Goal: Ask a question

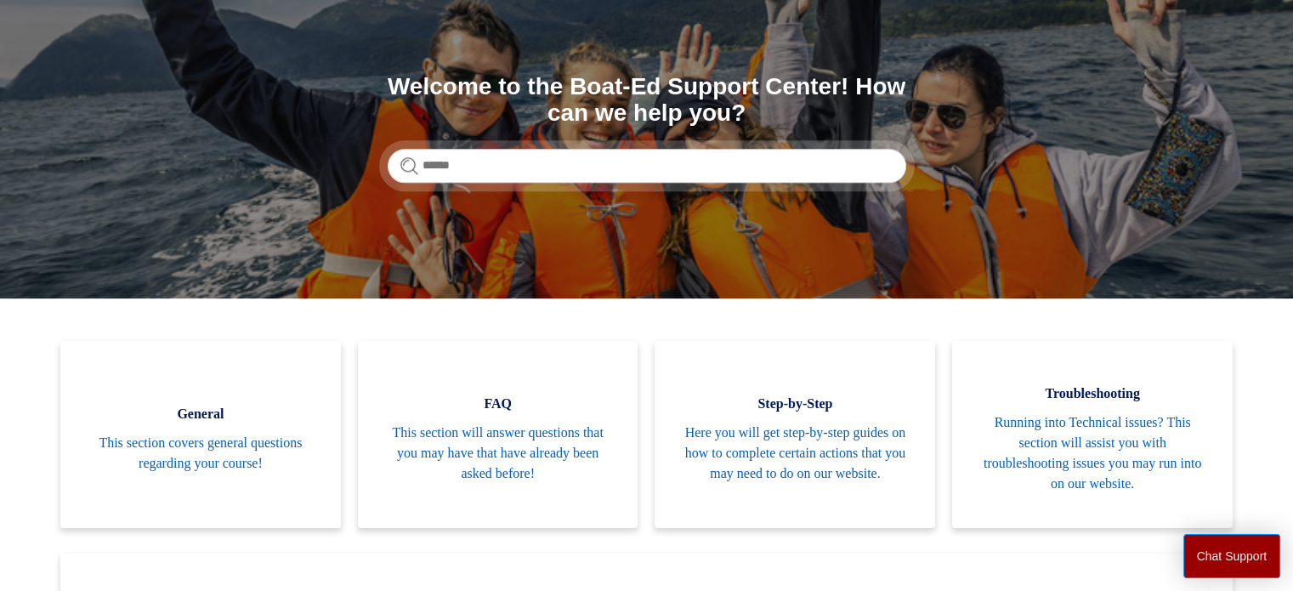
scroll to position [170, 0]
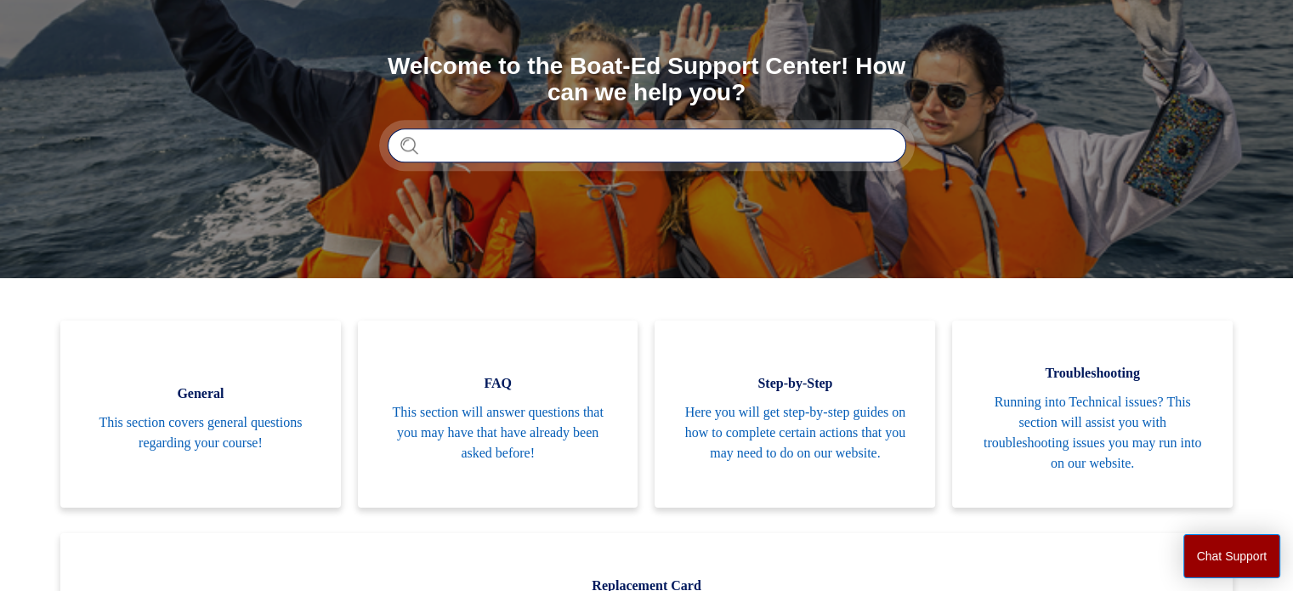
click at [489, 144] on input "Search" at bounding box center [647, 145] width 518 height 34
type input "**********"
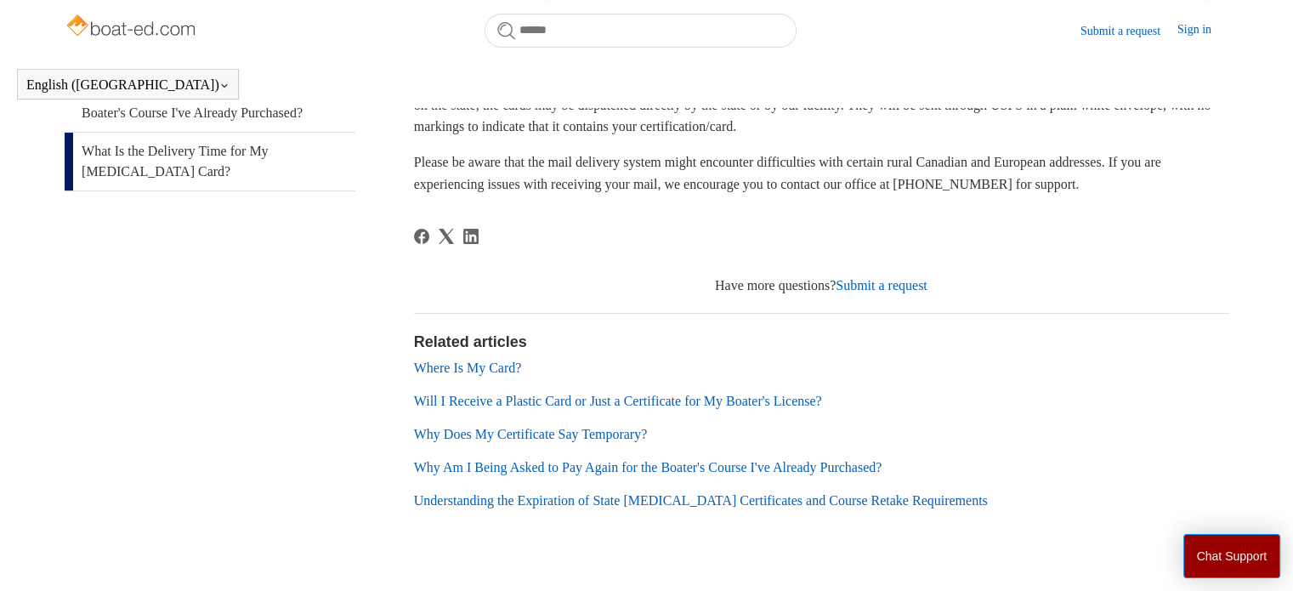
scroll to position [377, 0]
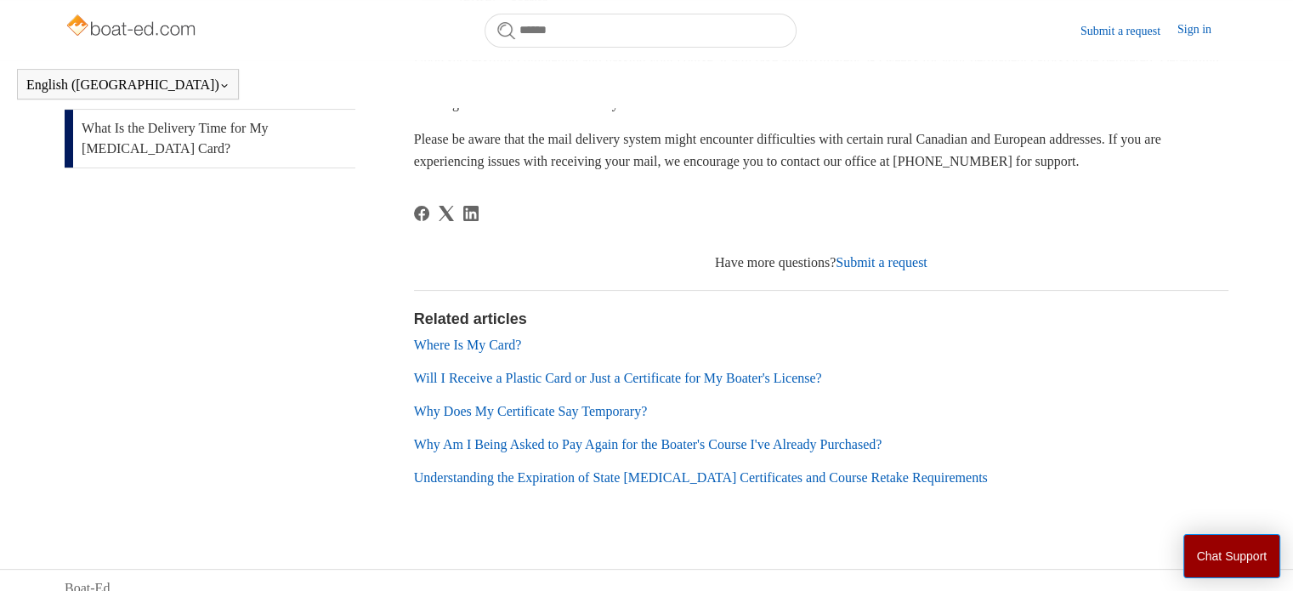
click at [585, 410] on link "Why Does My Certificate Say Temporary?" at bounding box center [531, 411] width 234 height 14
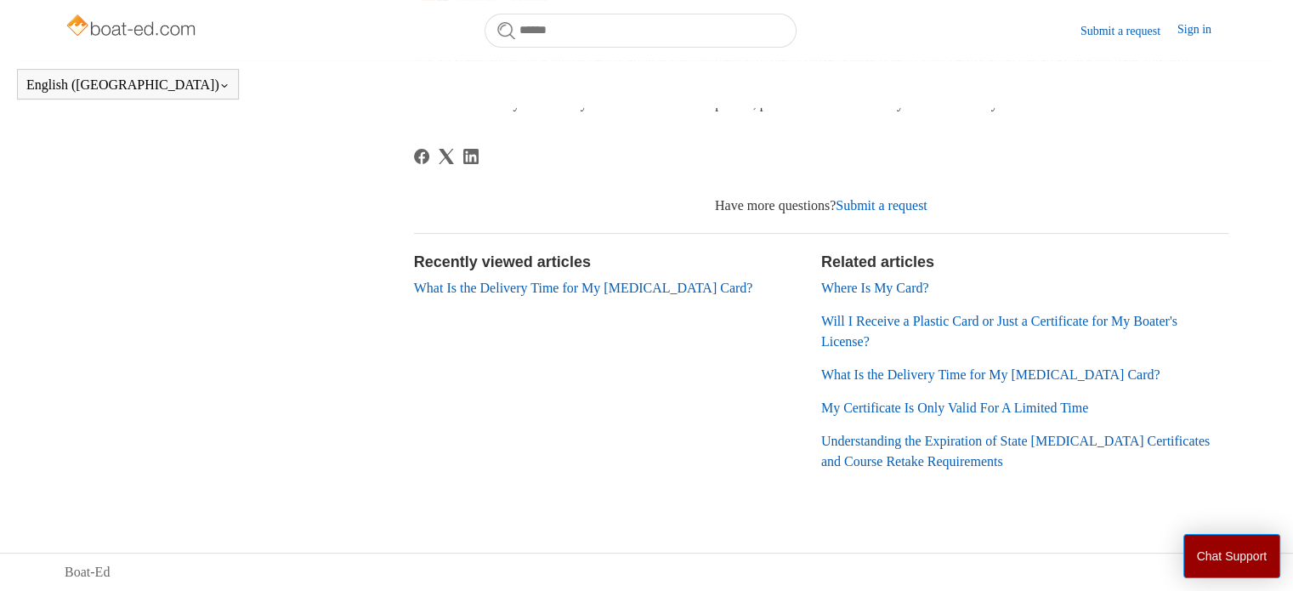
scroll to position [398, 0]
click at [894, 211] on link "Submit a request" at bounding box center [881, 205] width 92 height 14
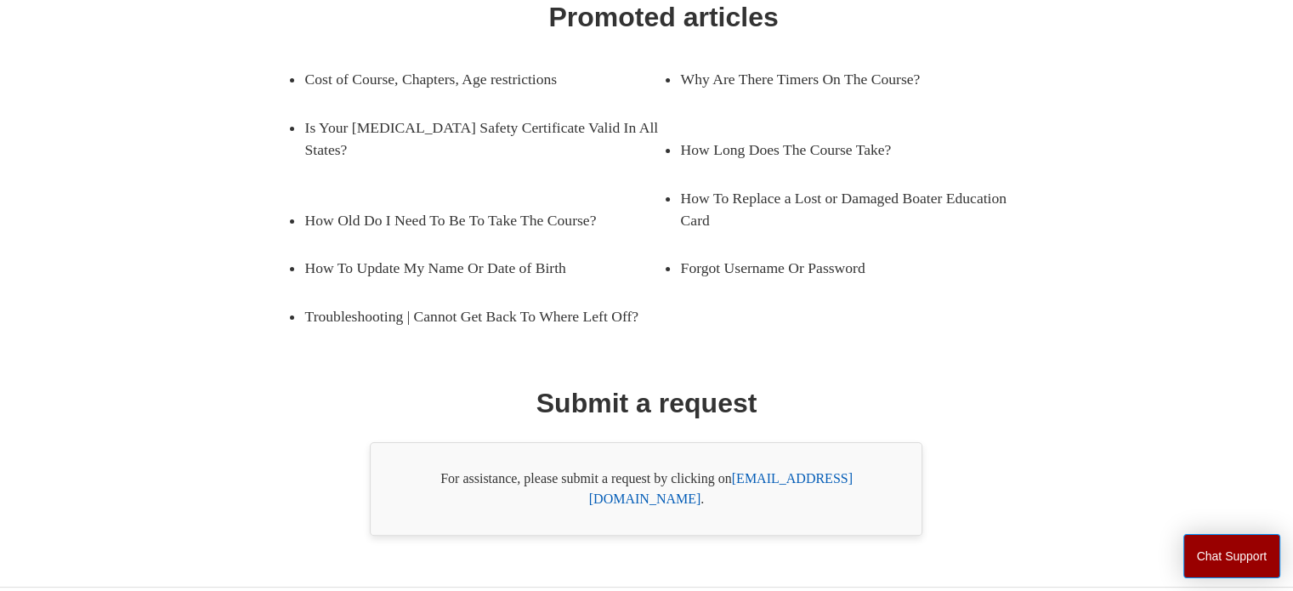
scroll to position [302, 0]
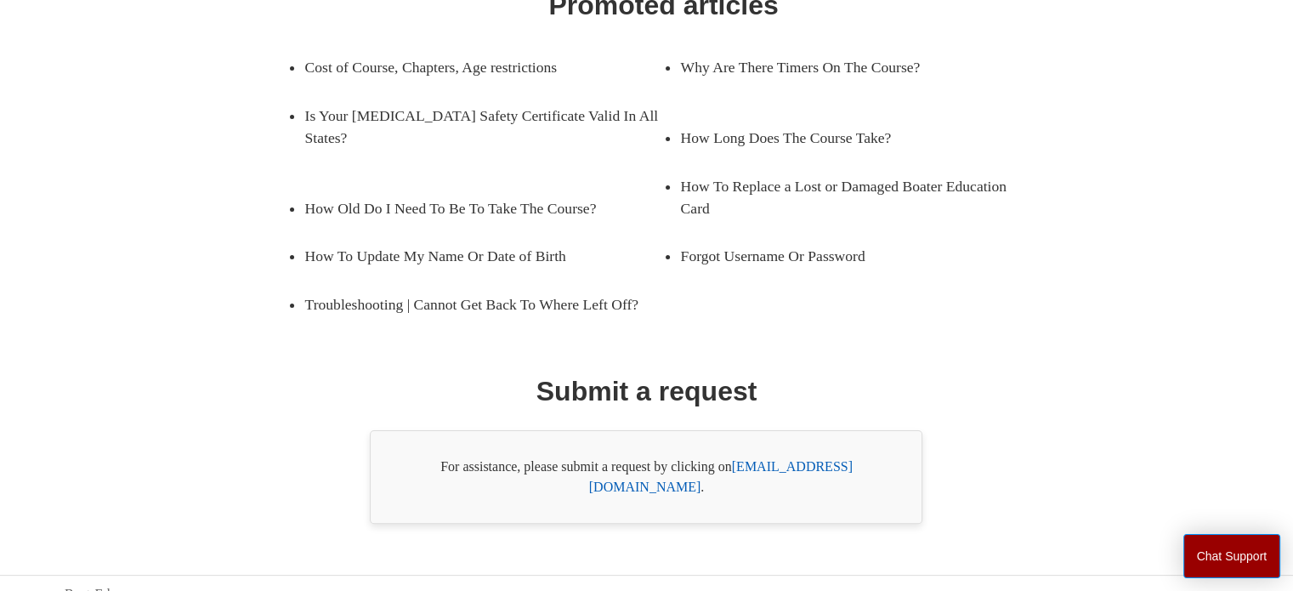
click at [802, 466] on link "support@boat-ed.com" at bounding box center [720, 476] width 263 height 35
click at [993, 374] on div "Promoted articles Cost of Course, Chapters, Age restrictions Why Are There Time…" at bounding box center [645, 254] width 1047 height 539
